Goal: Navigation & Orientation: Find specific page/section

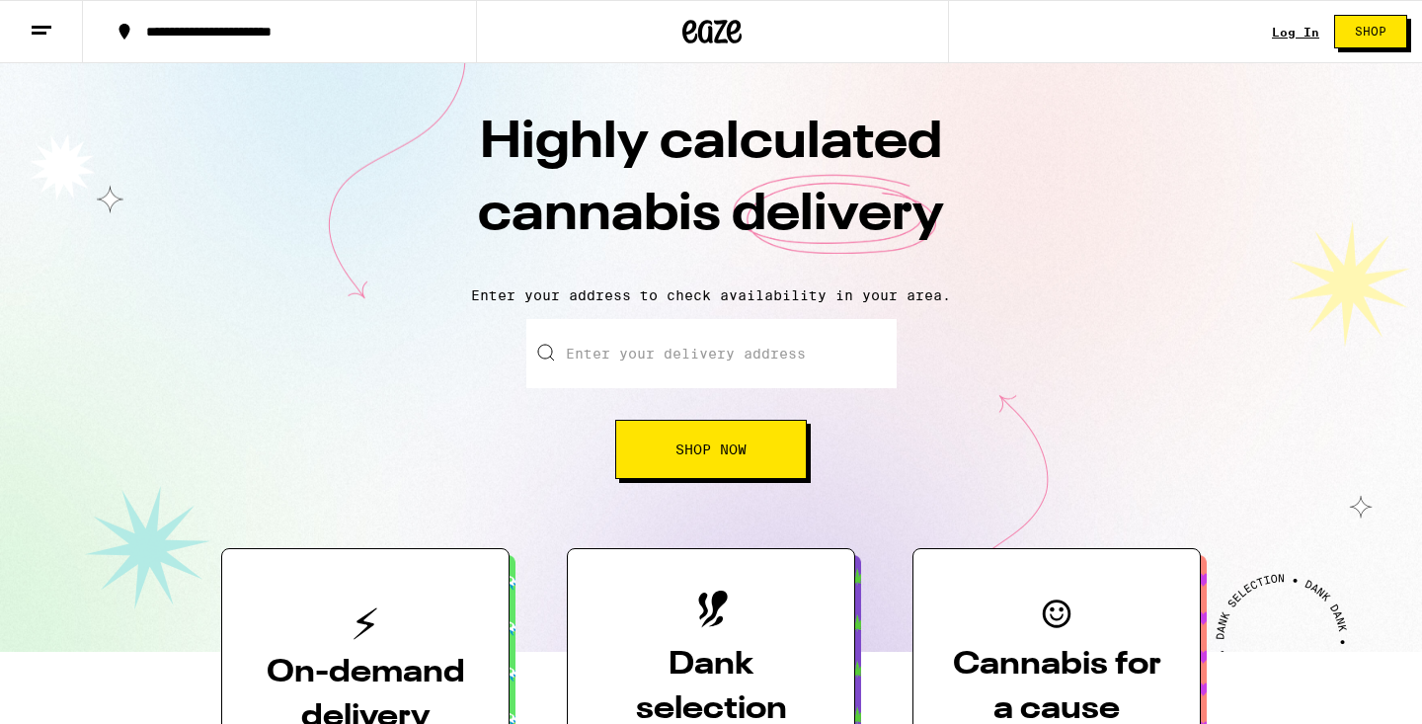
scroll to position [2555, 0]
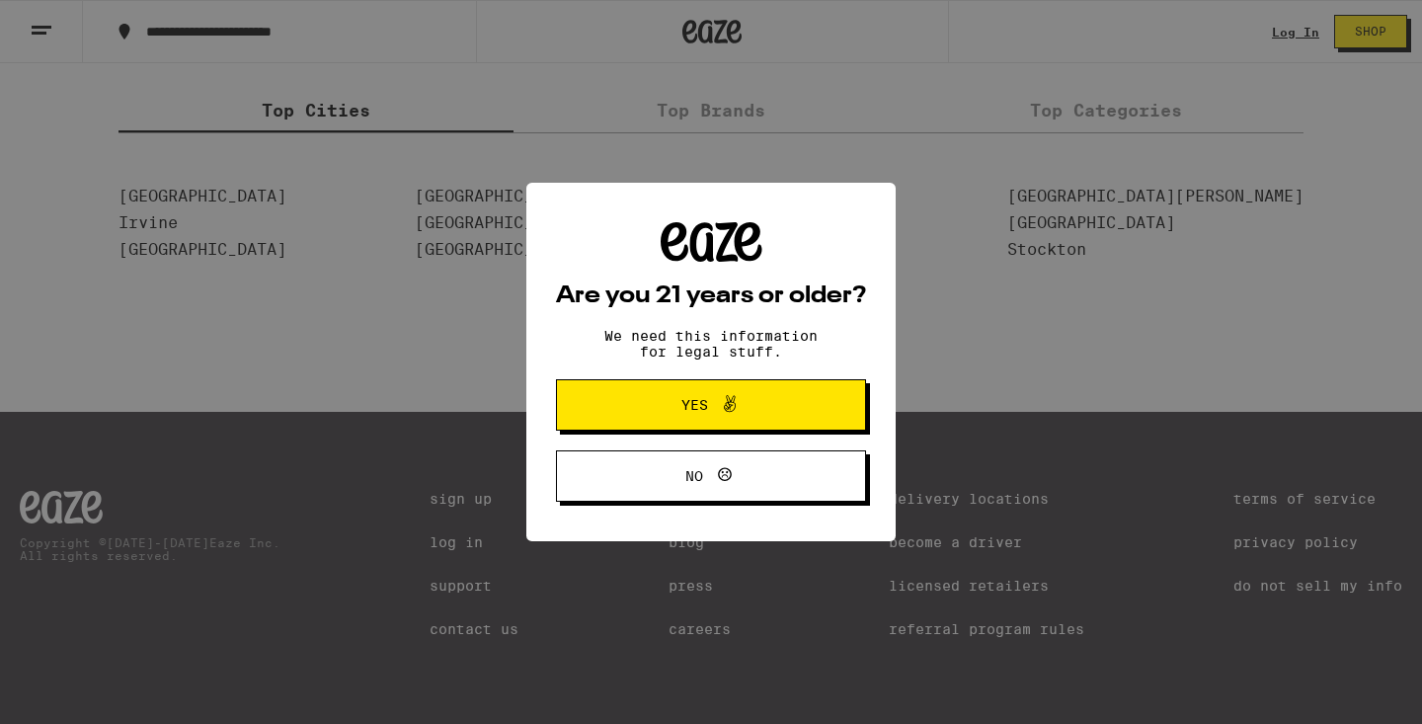
click at [682, 476] on span "No" at bounding box center [711, 476] width 150 height 26
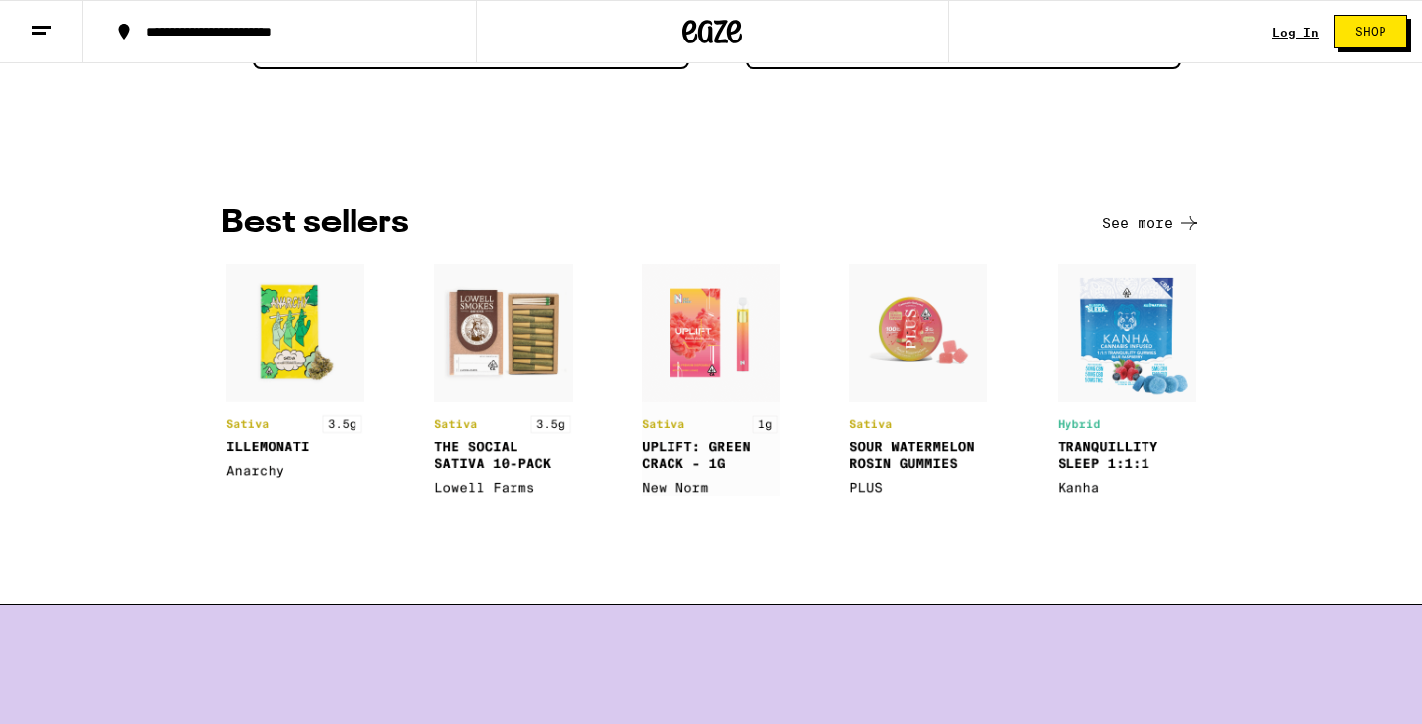
scroll to position [2555, 0]
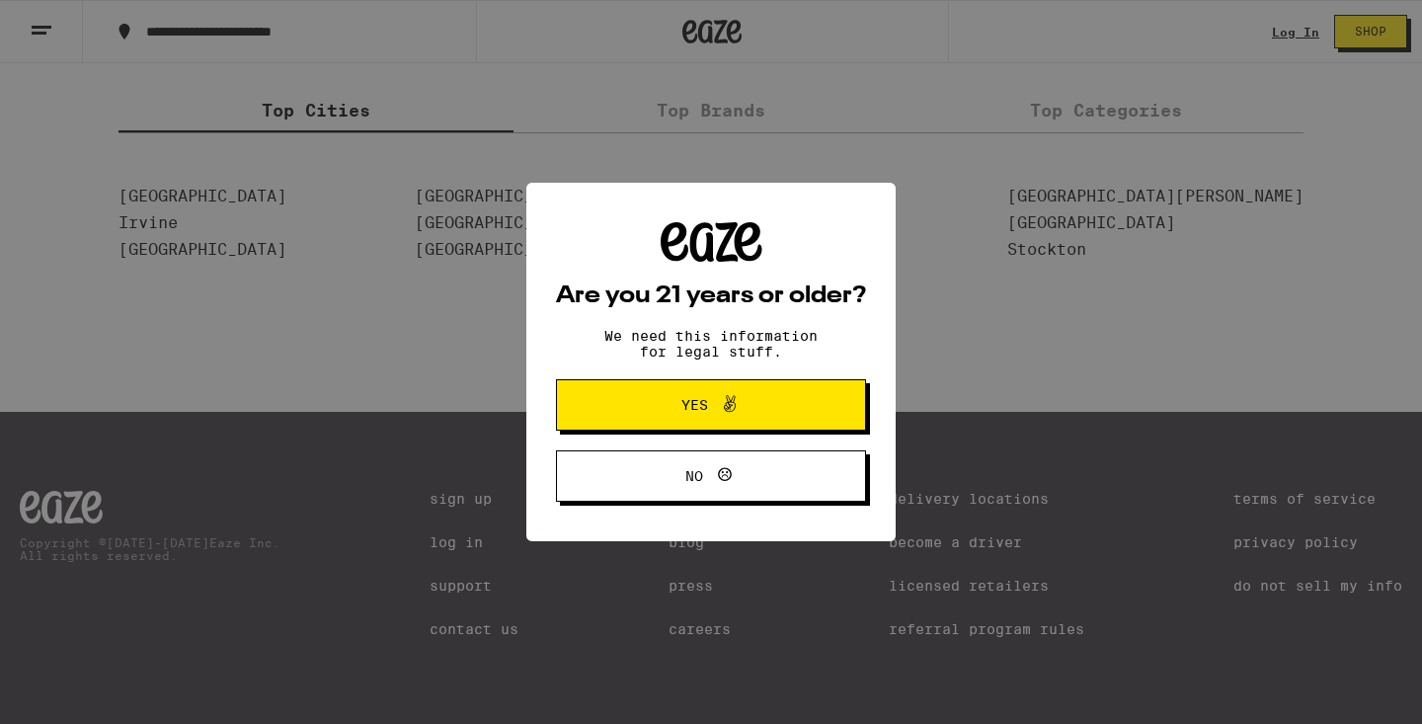
click at [721, 414] on icon at bounding box center [730, 404] width 24 height 24
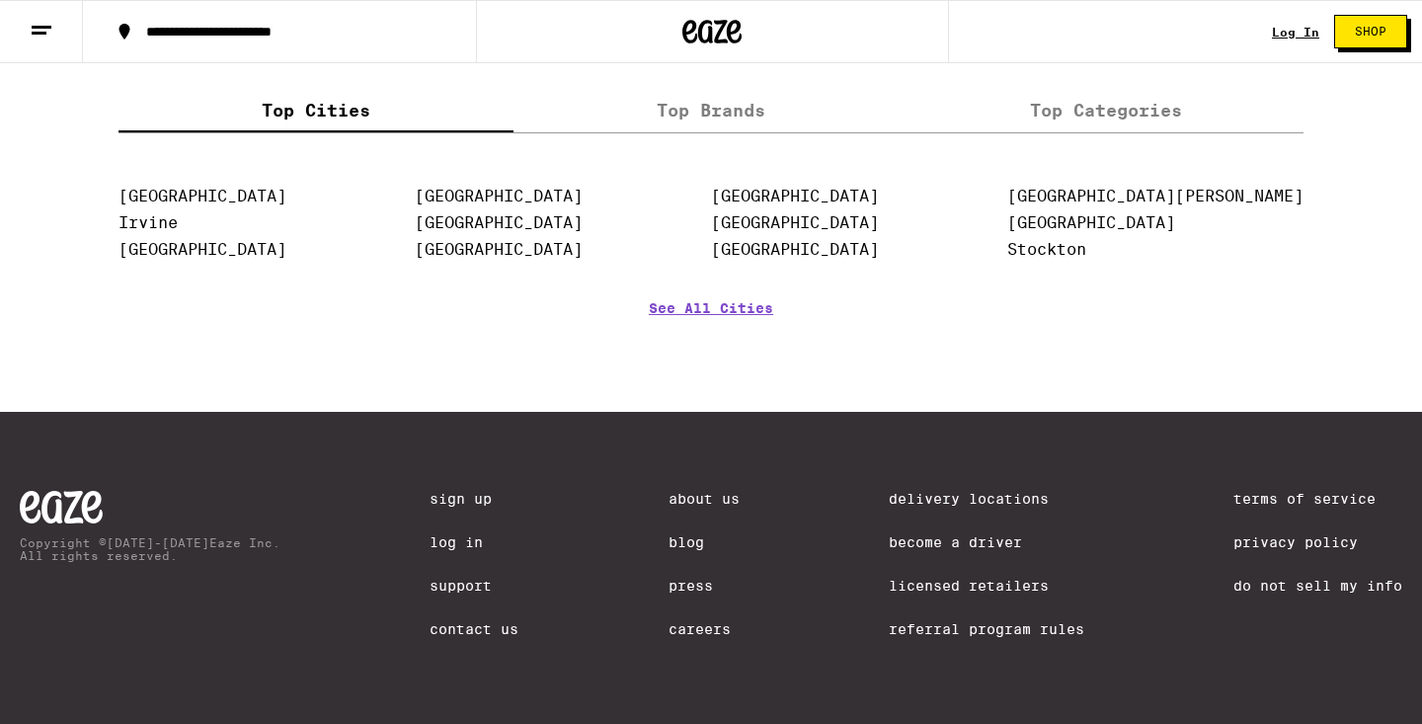
scroll to position [0, 0]
click at [717, 633] on link "Careers" at bounding box center [704, 629] width 71 height 16
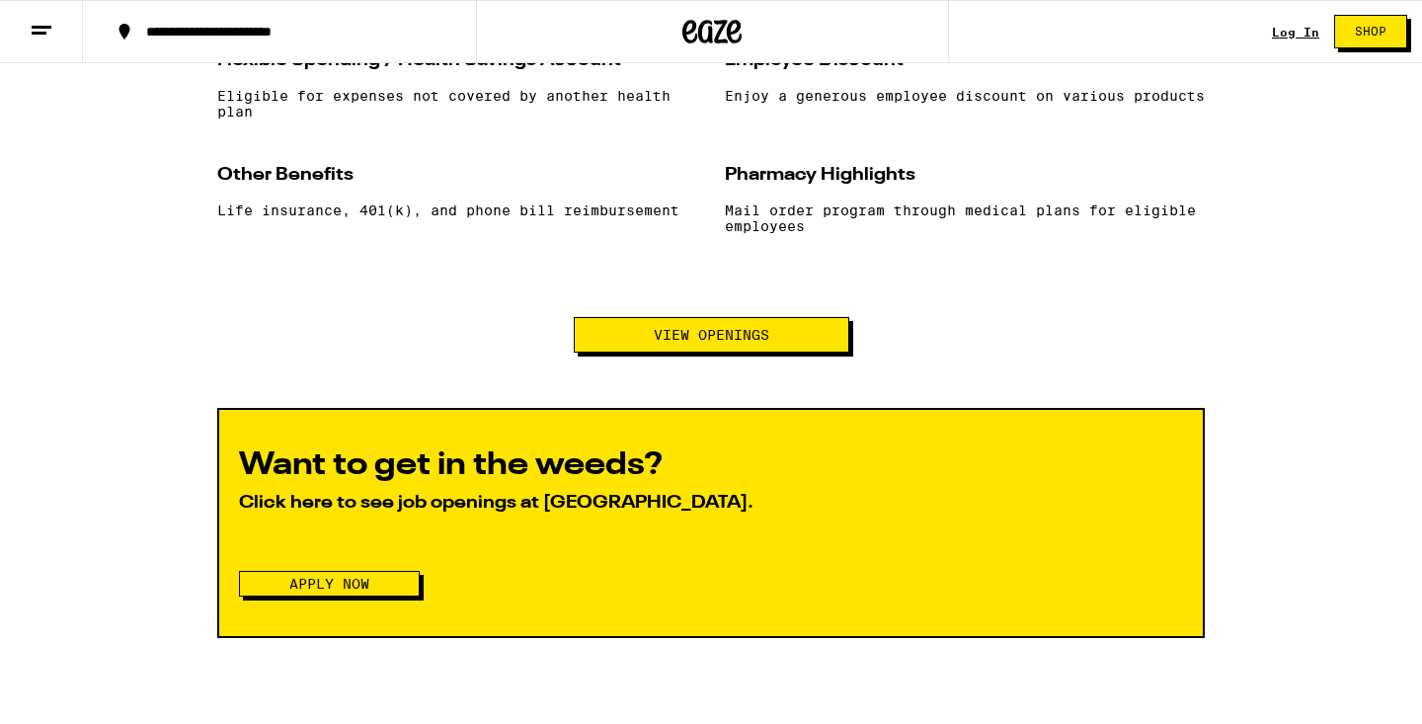
scroll to position [2040, 0]
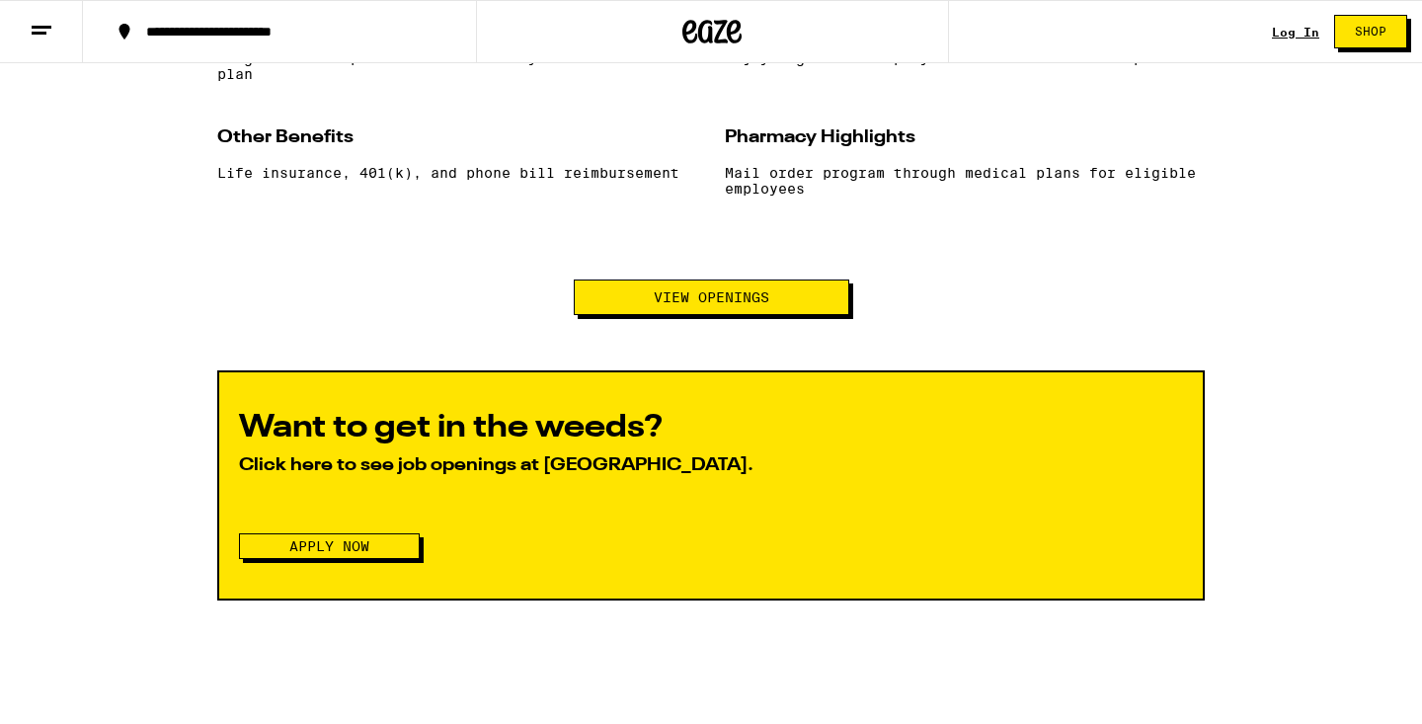
click at [388, 559] on button "Apply Now" at bounding box center [329, 546] width 181 height 26
